Goal: Information Seeking & Learning: Learn about a topic

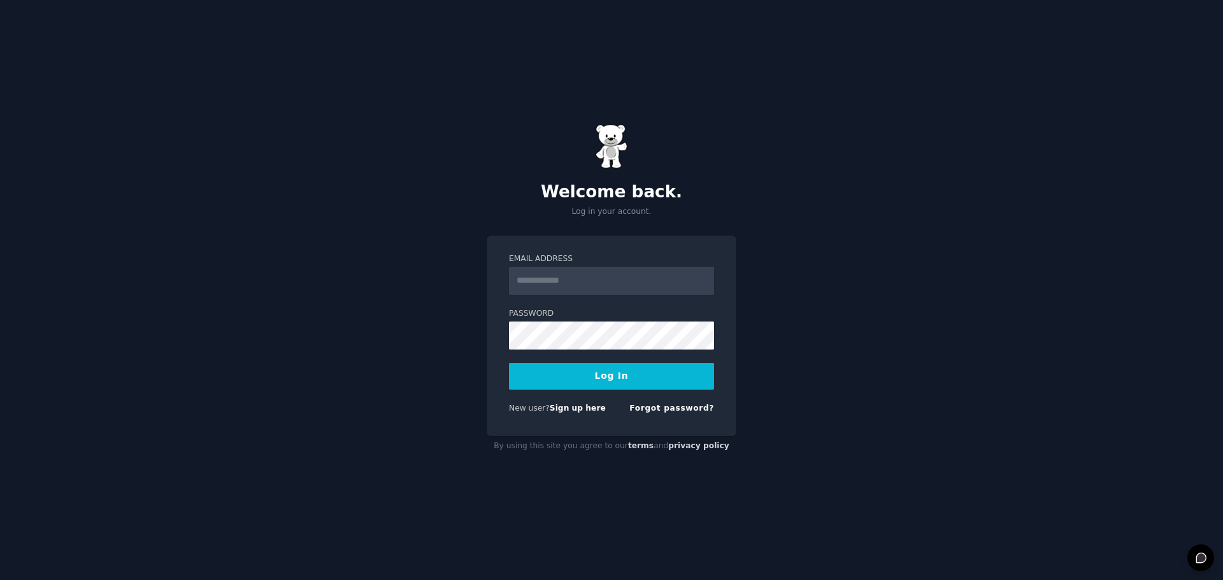
click at [566, 284] on input "Email Address" at bounding box center [611, 281] width 205 height 28
click at [468, 338] on div "Welcome back. Log in your account. Email Address Password Log In New user? Sign…" at bounding box center [611, 290] width 1223 height 580
drag, startPoint x: 569, startPoint y: 276, endPoint x: 576, endPoint y: 283, distance: 10.4
click at [569, 276] on input "Email Address" at bounding box center [611, 281] width 205 height 28
type input "**********"
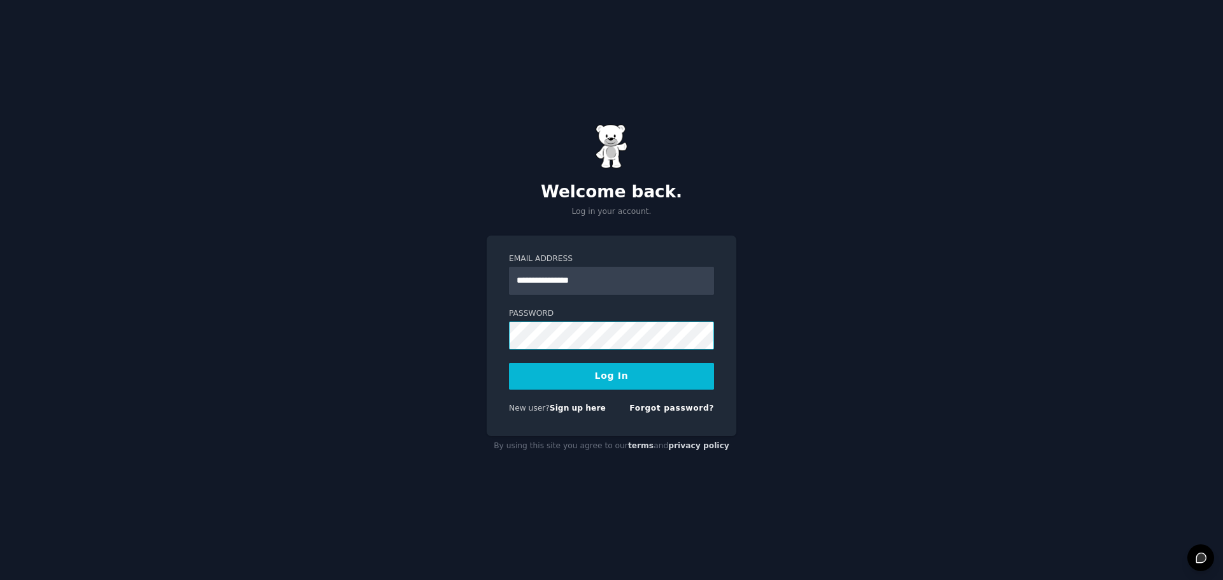
click at [509, 363] on button "Log In" at bounding box center [611, 376] width 205 height 27
click at [609, 277] on input "Email Address" at bounding box center [611, 281] width 205 height 28
type input "**********"
click at [509, 363] on button "Log In" at bounding box center [611, 376] width 205 height 27
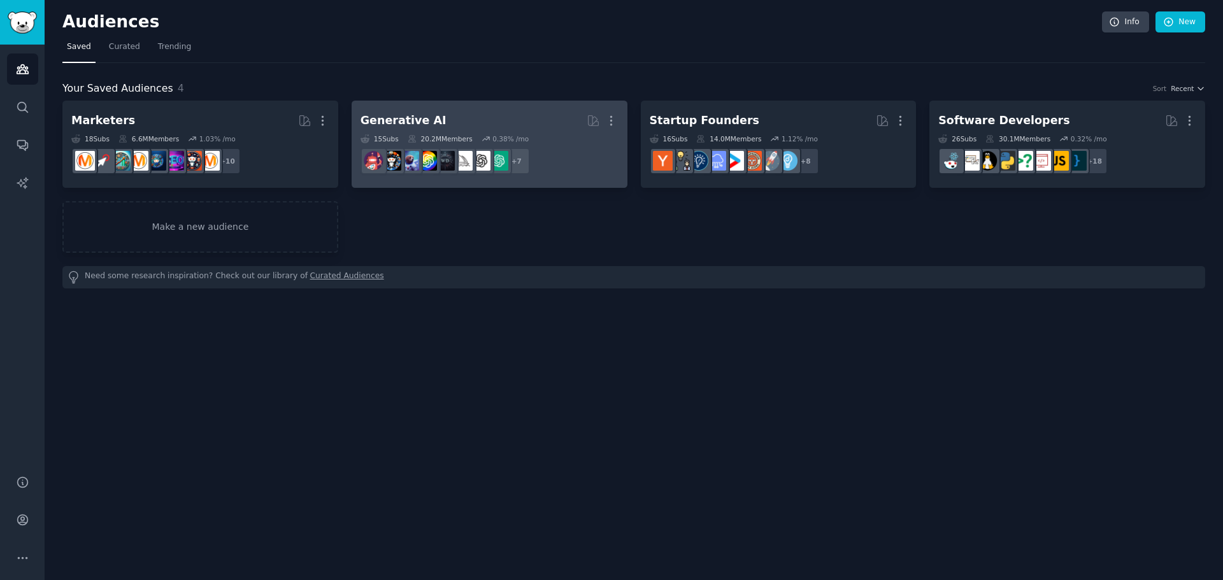
click at [555, 161] on dd "+ 7" at bounding box center [489, 161] width 258 height 36
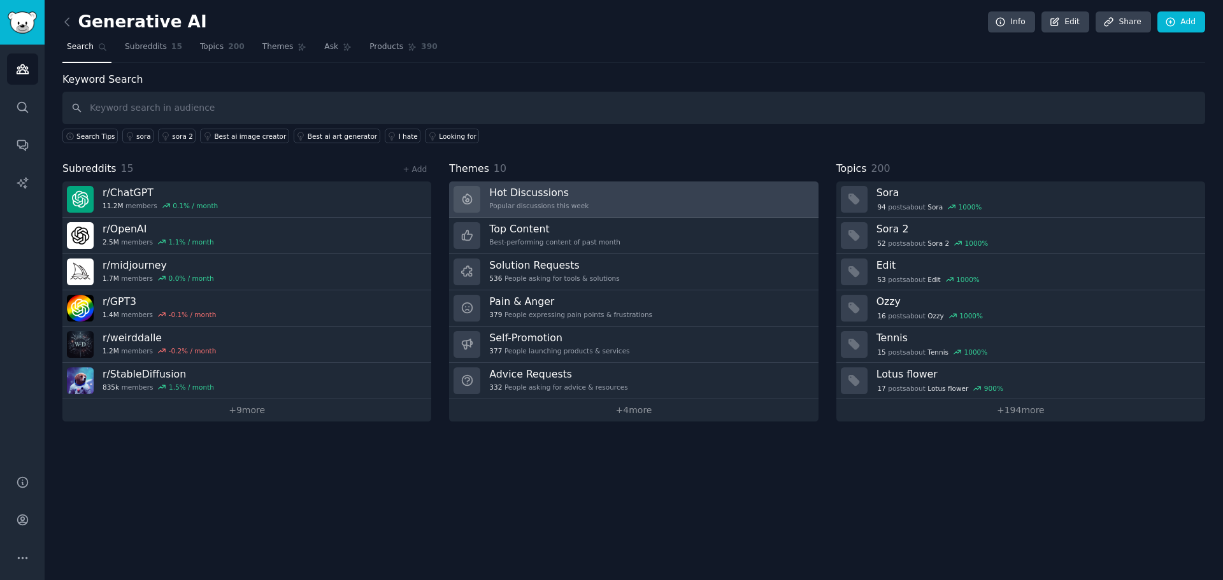
click at [569, 199] on div "Hot Discussions Popular discussions this week" at bounding box center [538, 199] width 99 height 27
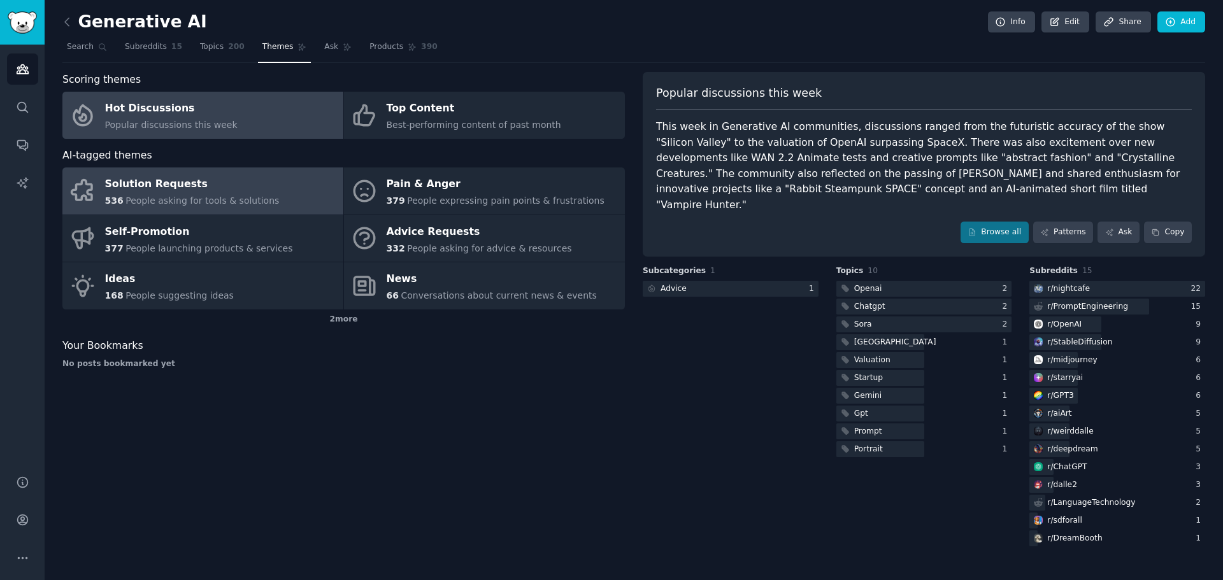
click at [255, 188] on div "Solution Requests" at bounding box center [192, 185] width 175 height 20
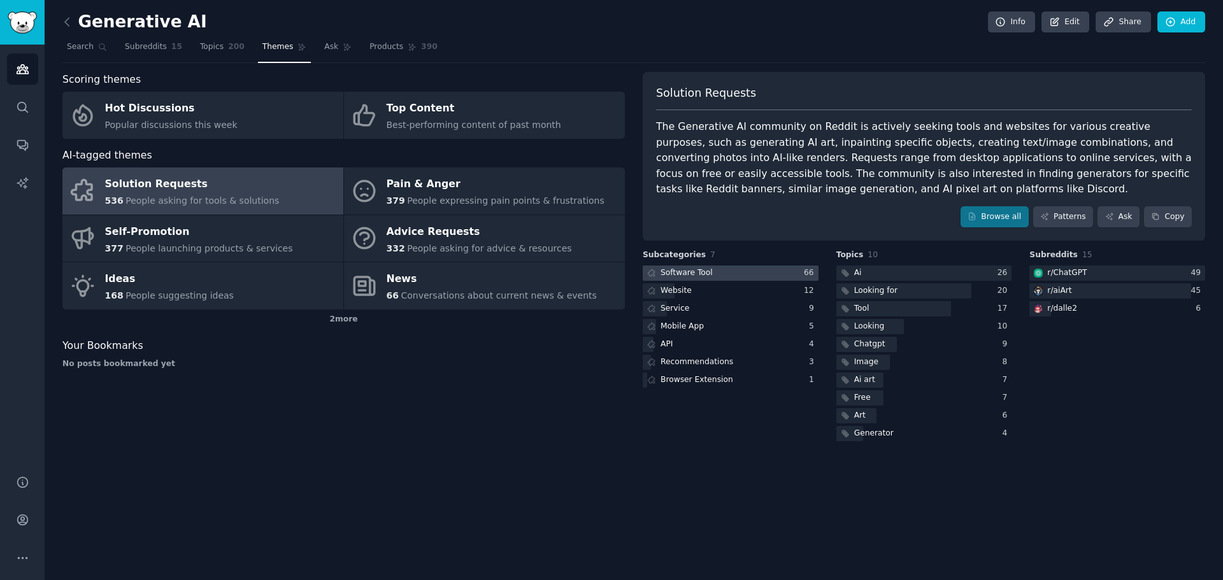
click at [785, 271] on div at bounding box center [731, 274] width 176 height 16
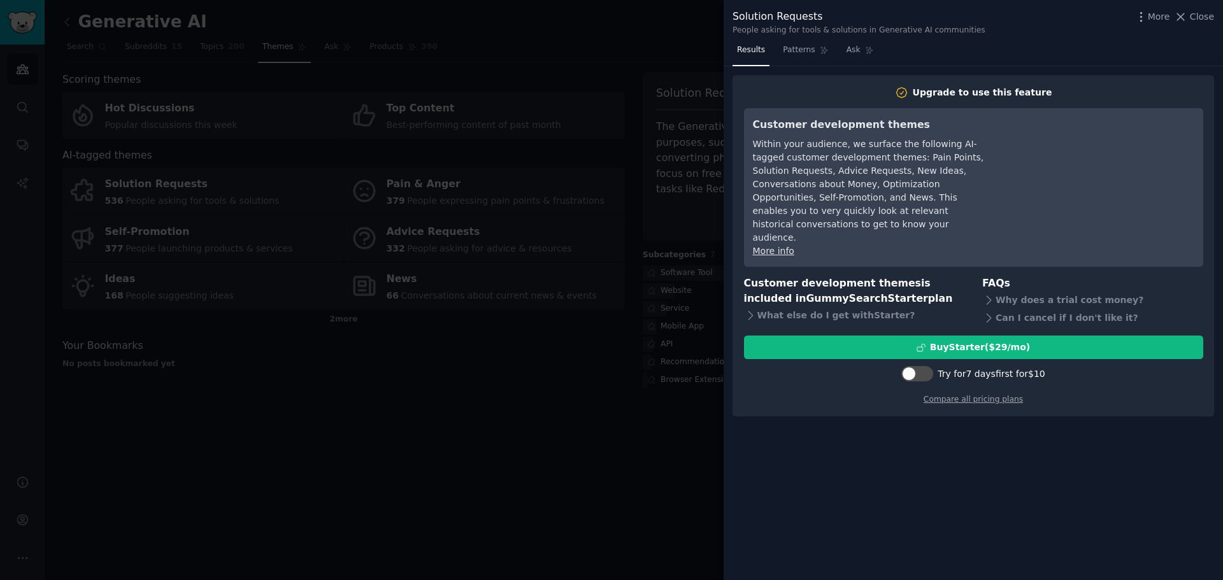
click at [532, 335] on div at bounding box center [611, 290] width 1223 height 580
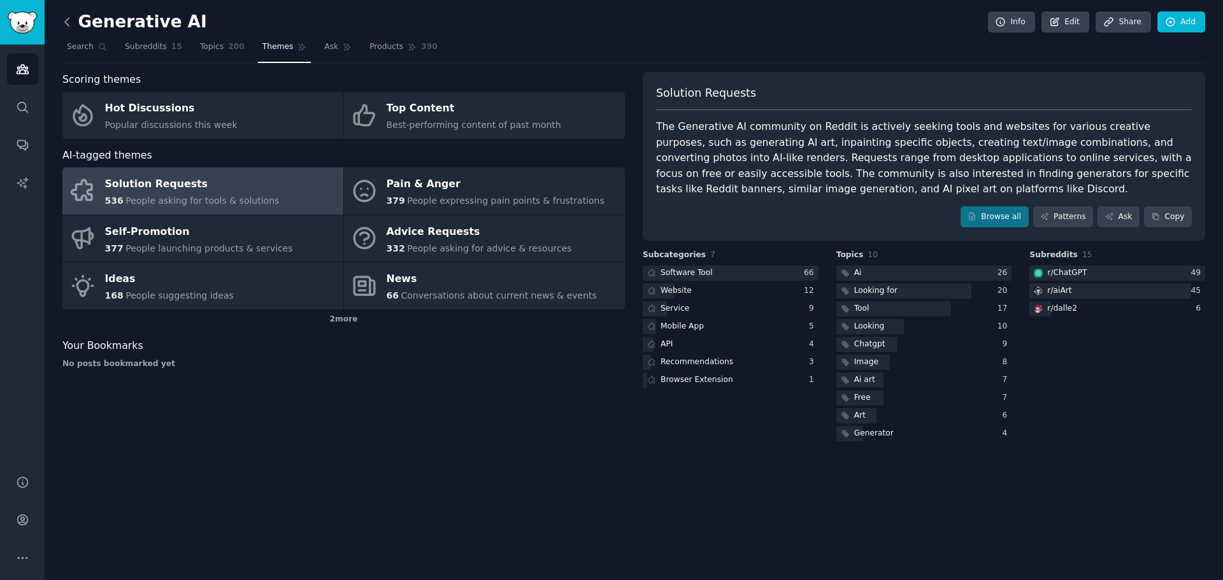
click at [69, 22] on icon at bounding box center [67, 21] width 13 height 13
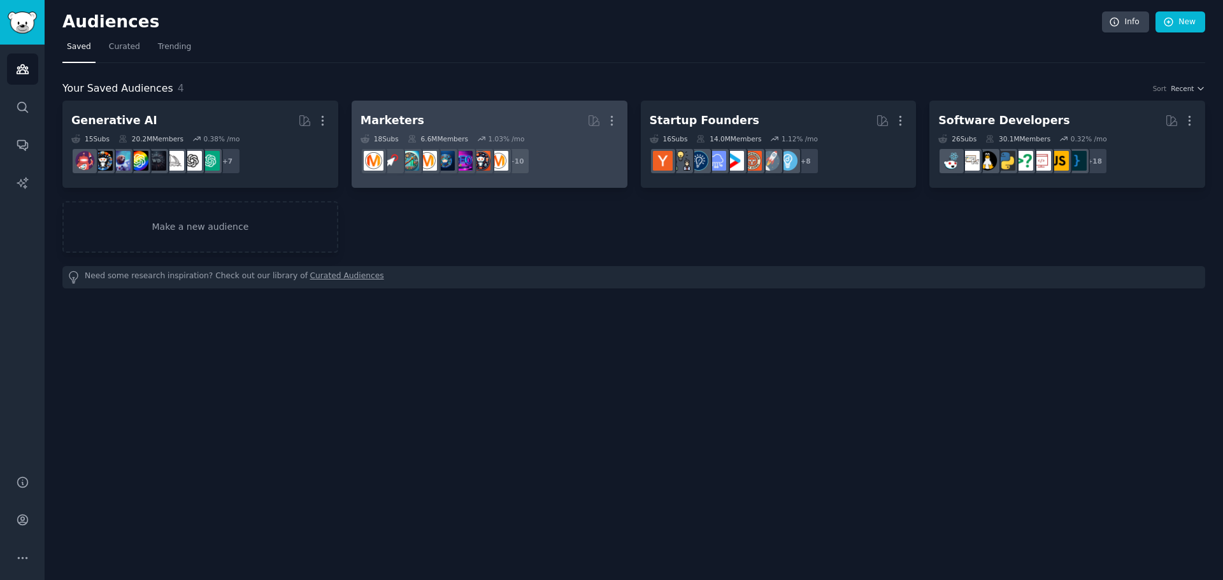
click at [515, 125] on h2 "Marketers More" at bounding box center [489, 121] width 258 height 22
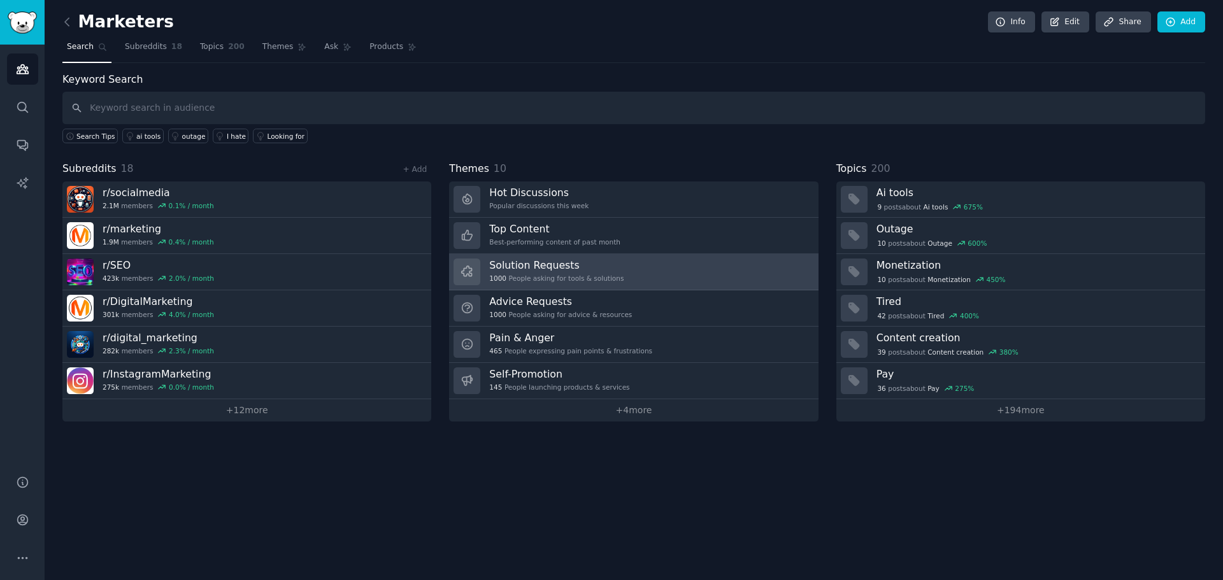
click at [577, 276] on div "1000 People asking for tools & solutions" at bounding box center [556, 278] width 134 height 9
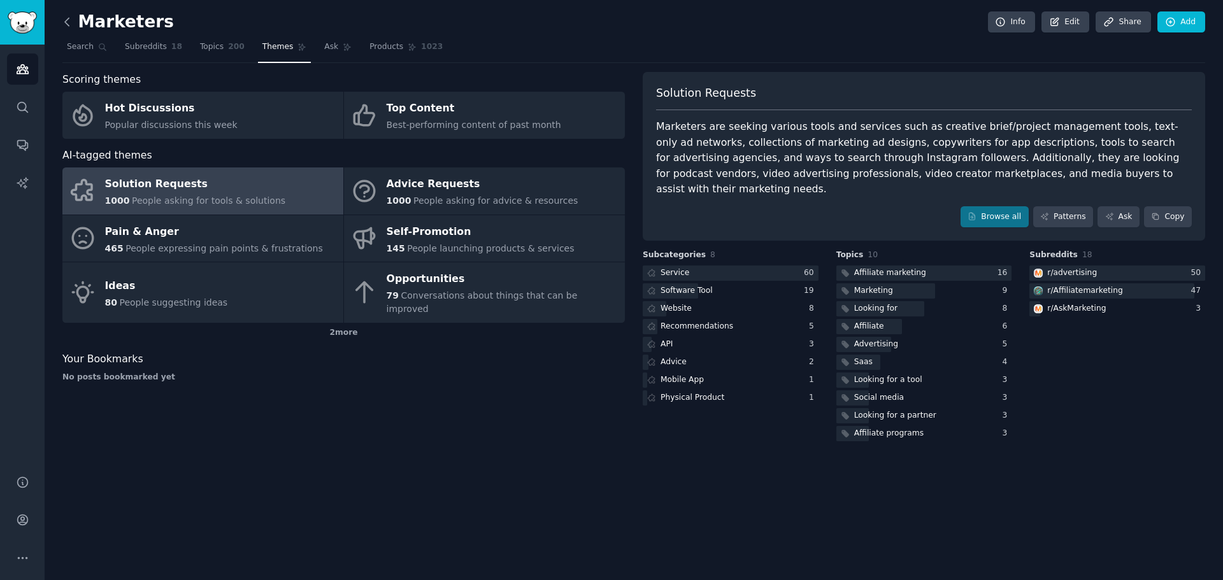
click at [67, 20] on icon at bounding box center [67, 21] width 13 height 13
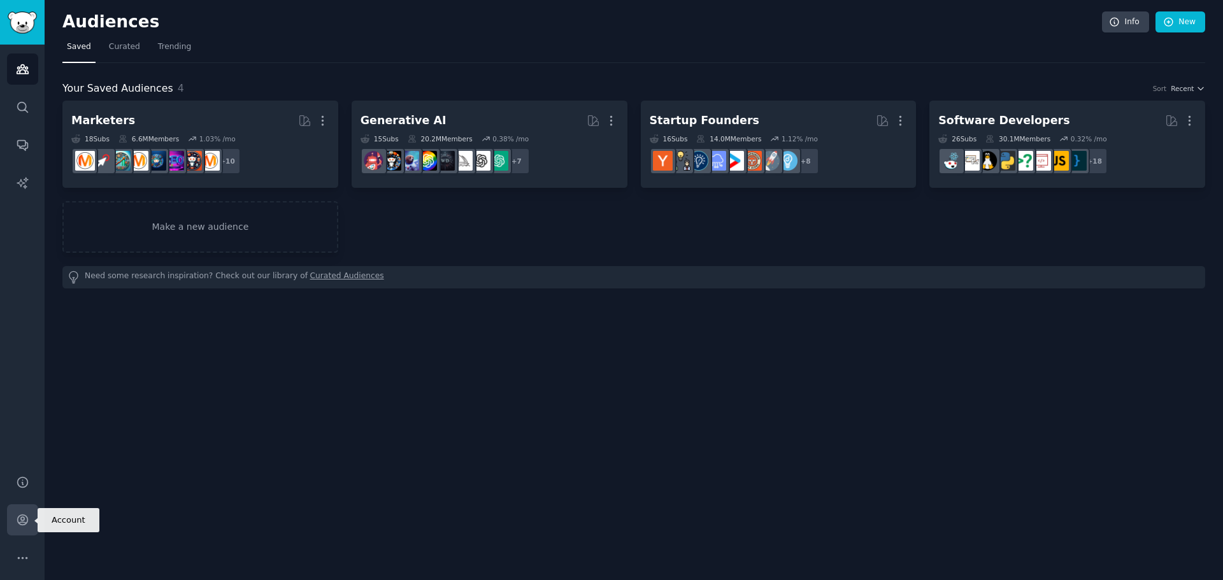
click at [28, 517] on icon "Sidebar" at bounding box center [22, 519] width 13 height 13
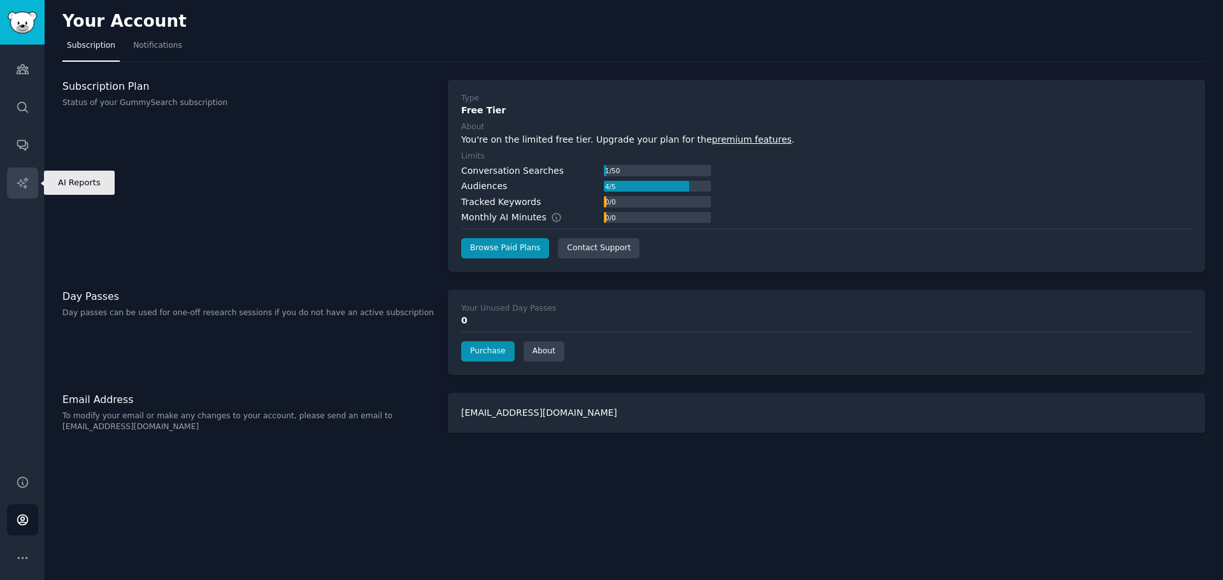
click at [25, 179] on icon "Sidebar" at bounding box center [22, 182] width 13 height 13
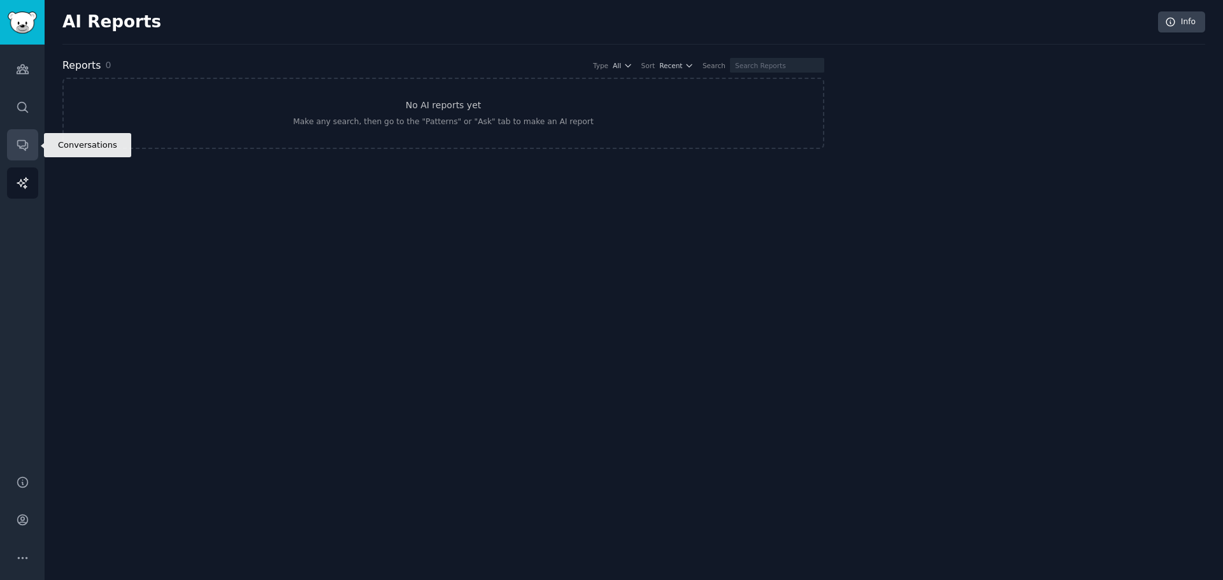
click at [22, 139] on icon "Sidebar" at bounding box center [22, 144] width 13 height 13
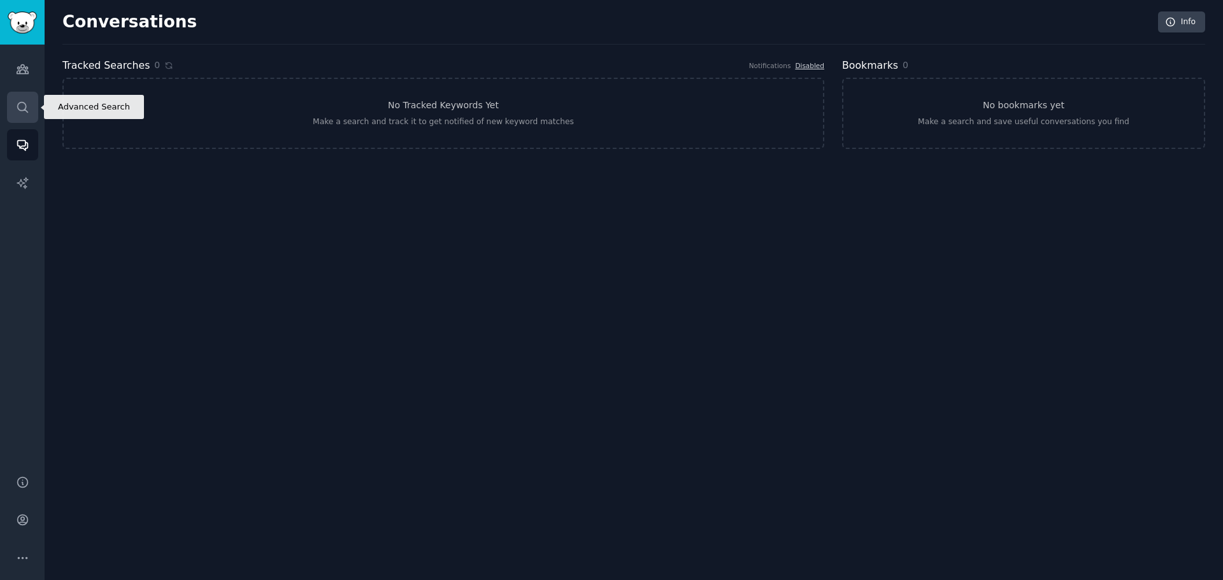
click at [20, 107] on icon "Sidebar" at bounding box center [22, 107] width 13 height 13
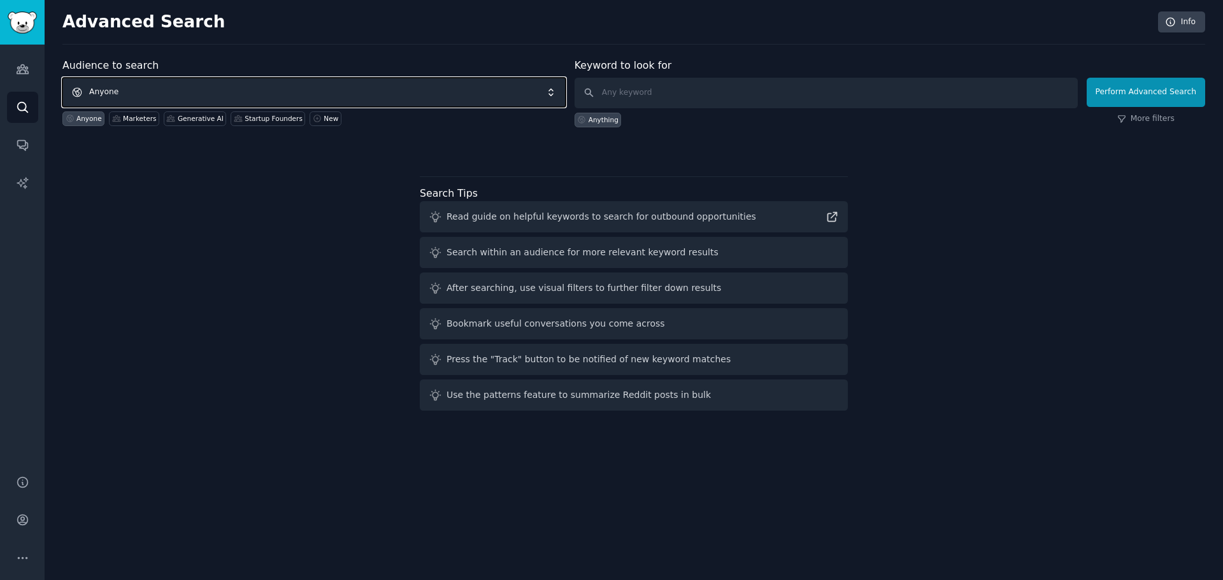
click at [169, 89] on span "Anyone" at bounding box center [313, 92] width 503 height 29
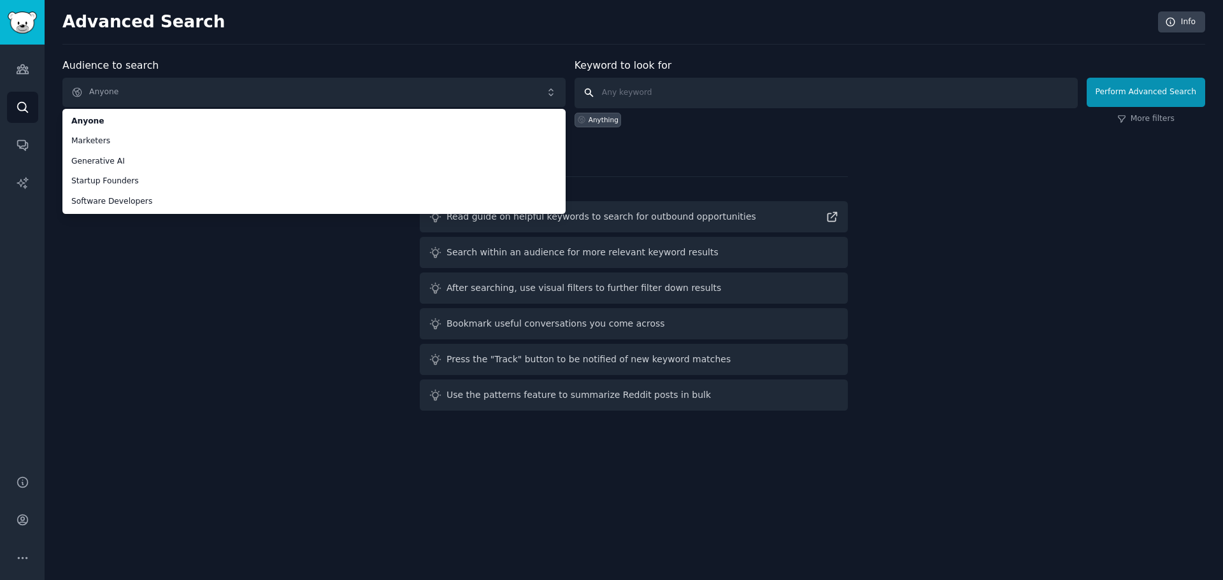
click at [657, 94] on input "text" at bounding box center [825, 93] width 503 height 31
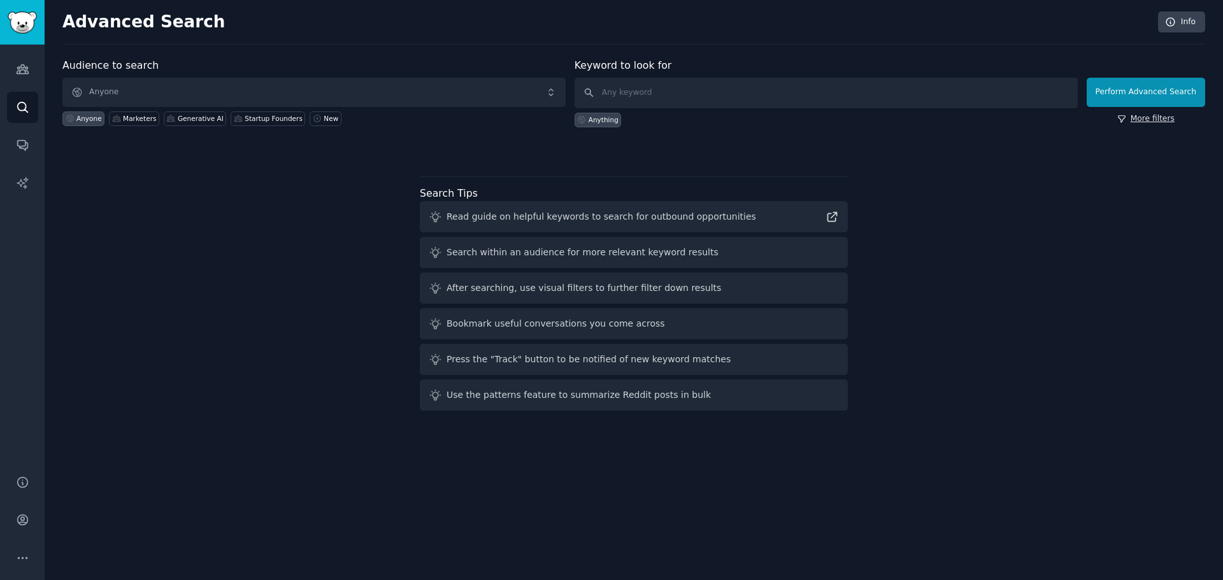
click at [1166, 123] on link "More filters" at bounding box center [1145, 118] width 57 height 11
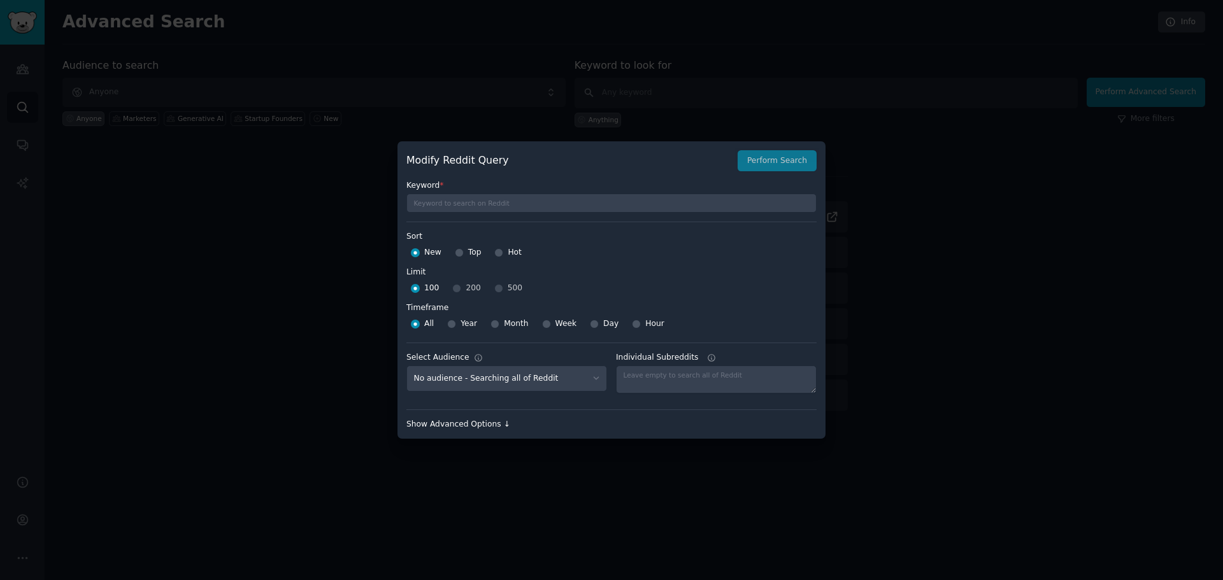
click at [481, 420] on div "Show Advanced Options ↓" at bounding box center [611, 424] width 410 height 11
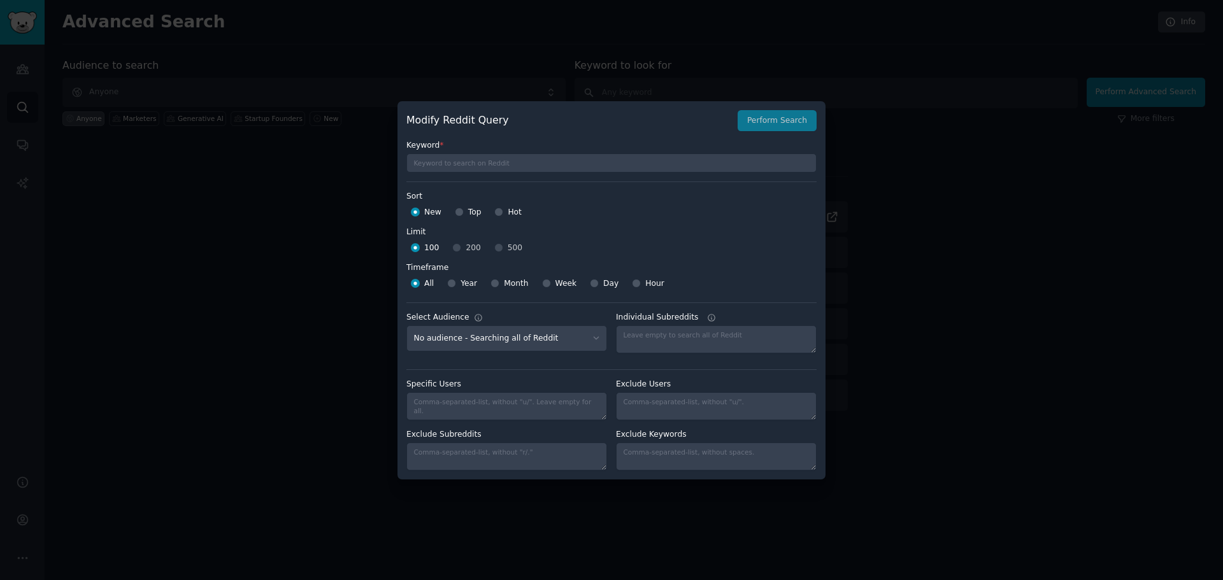
click at [324, 388] on div at bounding box center [611, 290] width 1223 height 580
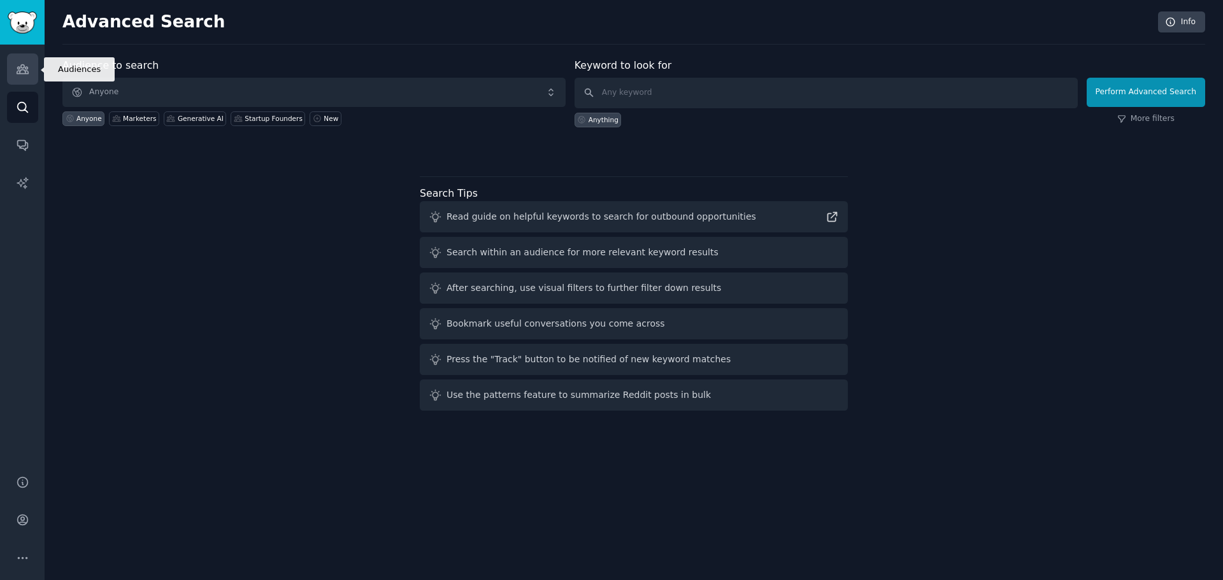
click at [29, 72] on link "Audiences" at bounding box center [22, 68] width 31 height 31
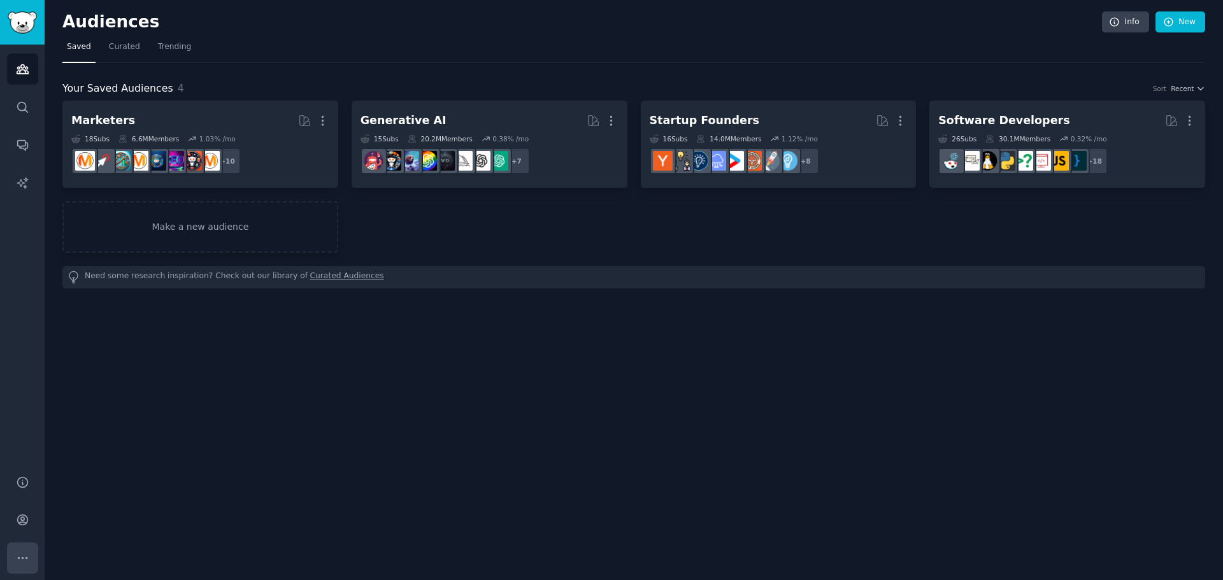
click at [26, 555] on icon "Sidebar" at bounding box center [22, 558] width 13 height 13
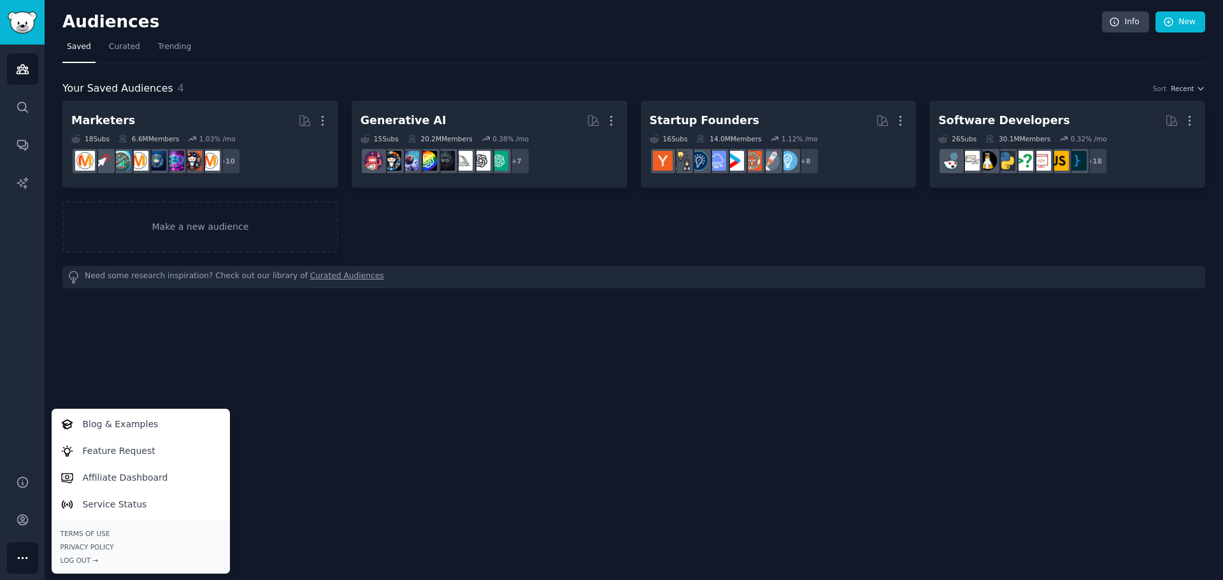
click at [348, 363] on div "Audiences Info New Saved Curated Trending Your Saved Audiences 4 Sort Recent Ma…" at bounding box center [634, 290] width 1178 height 580
